Goal: Transaction & Acquisition: Obtain resource

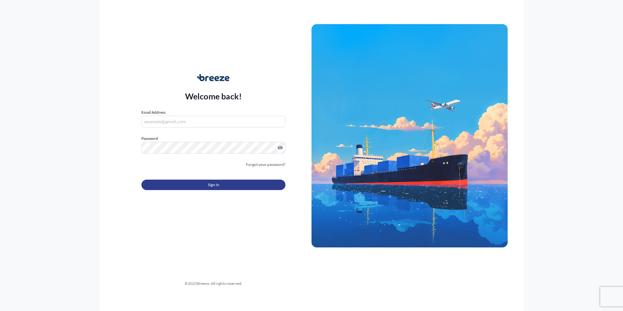
type input "[EMAIL_ADDRESS][DOMAIN_NAME]"
click at [218, 187] on span "Sign In" at bounding box center [213, 184] width 11 height 7
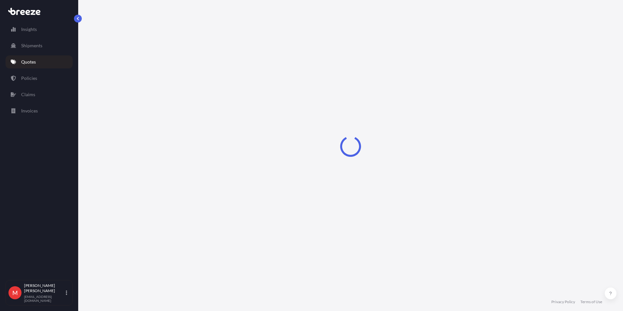
select select "Road"
select select "Air"
select select "Road"
select select "1"
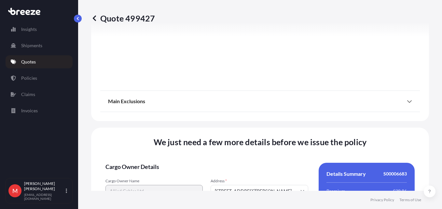
scroll to position [925, 0]
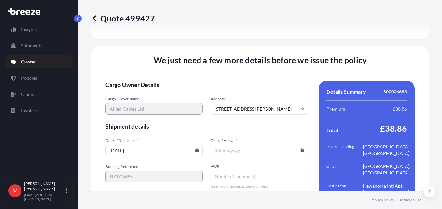
click at [195, 149] on icon at bounding box center [197, 151] width 4 height 4
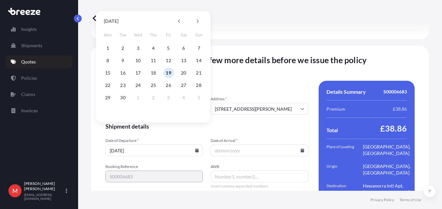
click at [195, 149] on icon at bounding box center [197, 151] width 4 height 4
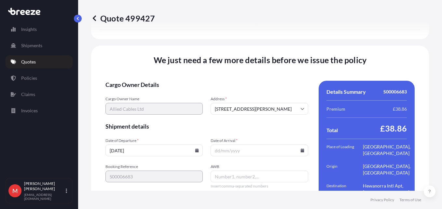
click at [301, 149] on icon at bounding box center [303, 151] width 4 height 4
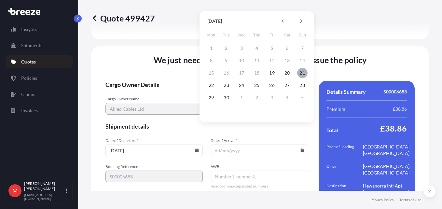
click at [303, 74] on button "21" at bounding box center [302, 73] width 10 height 10
type input "[DATE]"
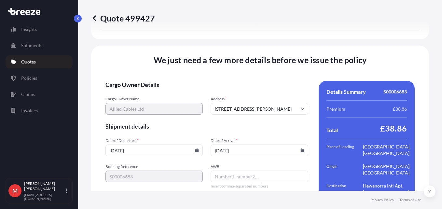
click at [251, 171] on input "AWB" at bounding box center [259, 177] width 97 height 12
click at [226, 171] on input "AWB" at bounding box center [259, 177] width 97 height 12
click at [238, 178] on form "Cargo Owner Details Cargo Owner Name Allied Cables Ltd Address * [STREET_ADDRES…" at bounding box center [207, 168] width 203 height 175
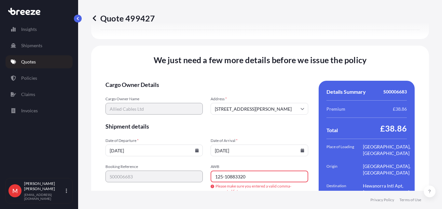
scroll to position [927, 0]
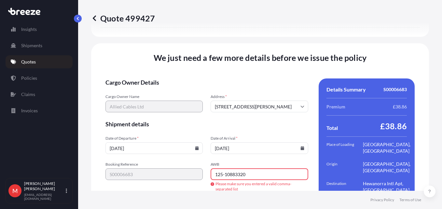
click at [223, 168] on input "125-10883320" at bounding box center [259, 174] width 97 height 12
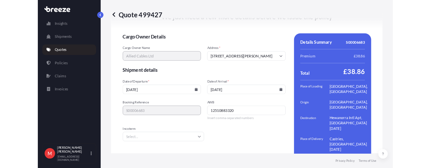
scroll to position [960, 0]
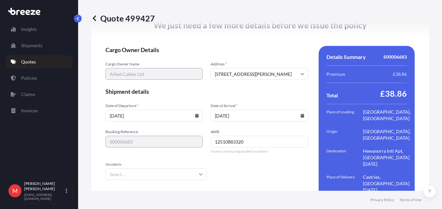
type input "12510883320"
click at [143, 168] on input "Incoterm" at bounding box center [156, 174] width 101 height 12
type input "ex"
click at [142, 170] on li "EXW" at bounding box center [155, 172] width 94 height 12
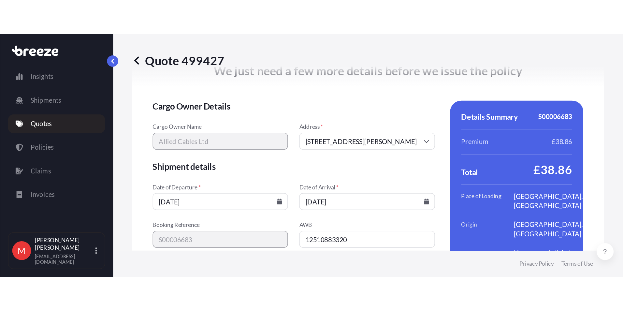
scroll to position [966, 0]
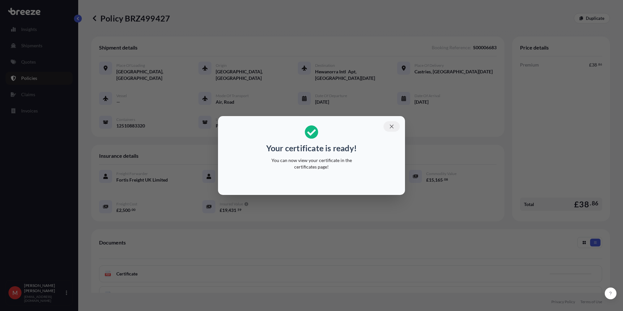
click at [392, 126] on icon "button" at bounding box center [392, 126] width 6 height 6
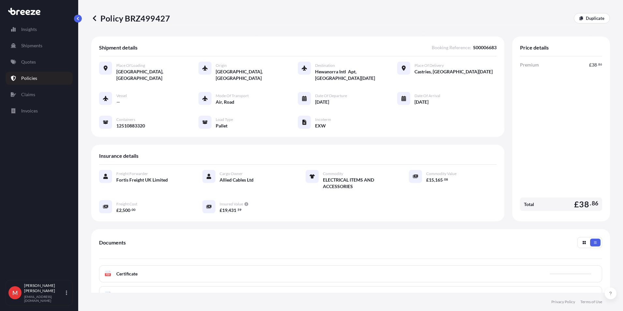
click at [141, 265] on div "PDF Certificate" at bounding box center [350, 273] width 503 height 17
click at [153, 266] on div "PDF Certificate" at bounding box center [350, 273] width 503 height 17
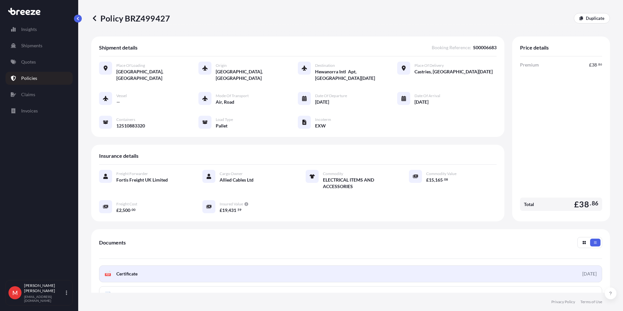
click at [140, 272] on link "PDF Certificate [DATE]" at bounding box center [350, 273] width 503 height 17
